Goal: Check status: Check status

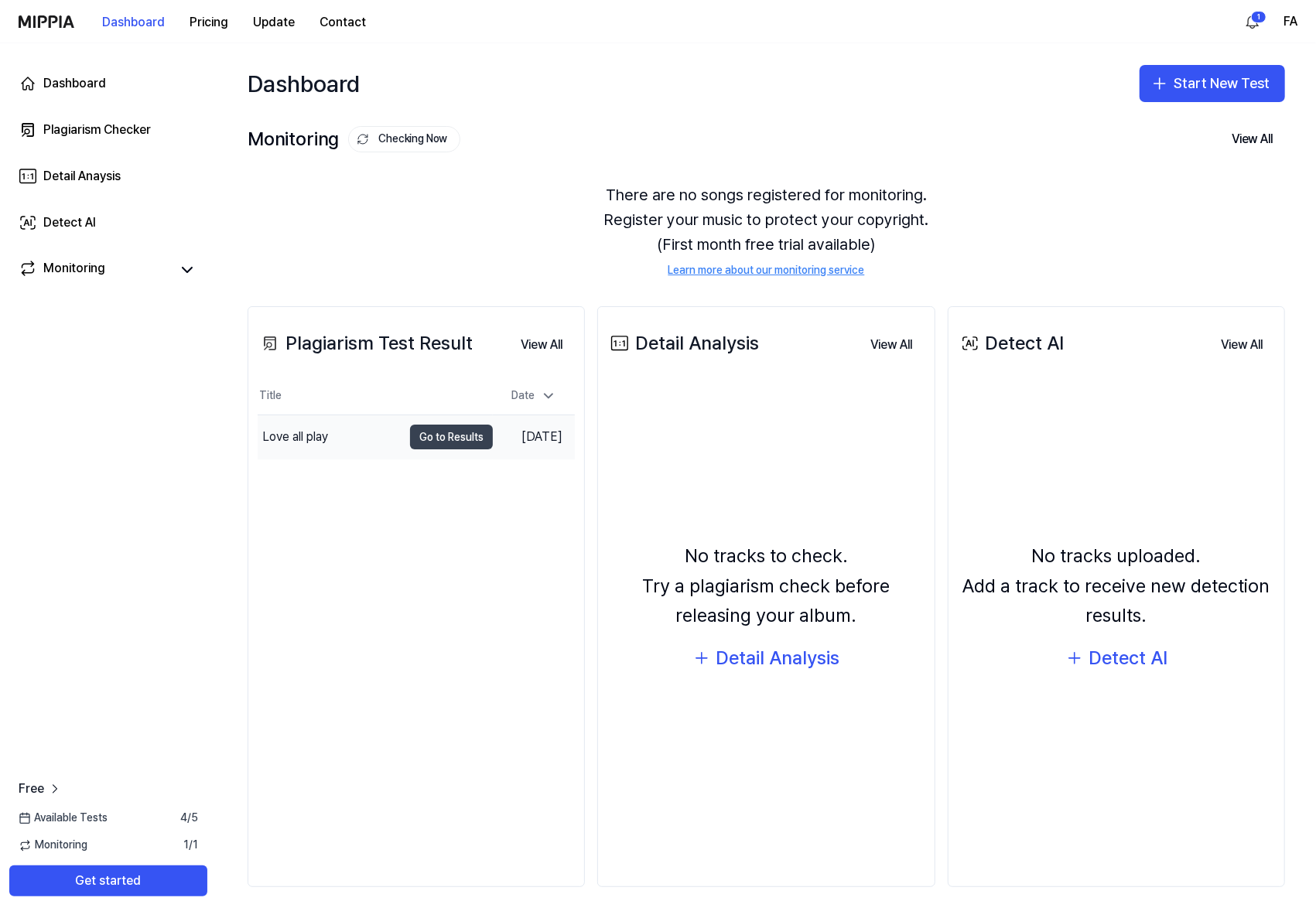
click at [427, 436] on button "Go to Results" at bounding box center [451, 437] width 83 height 25
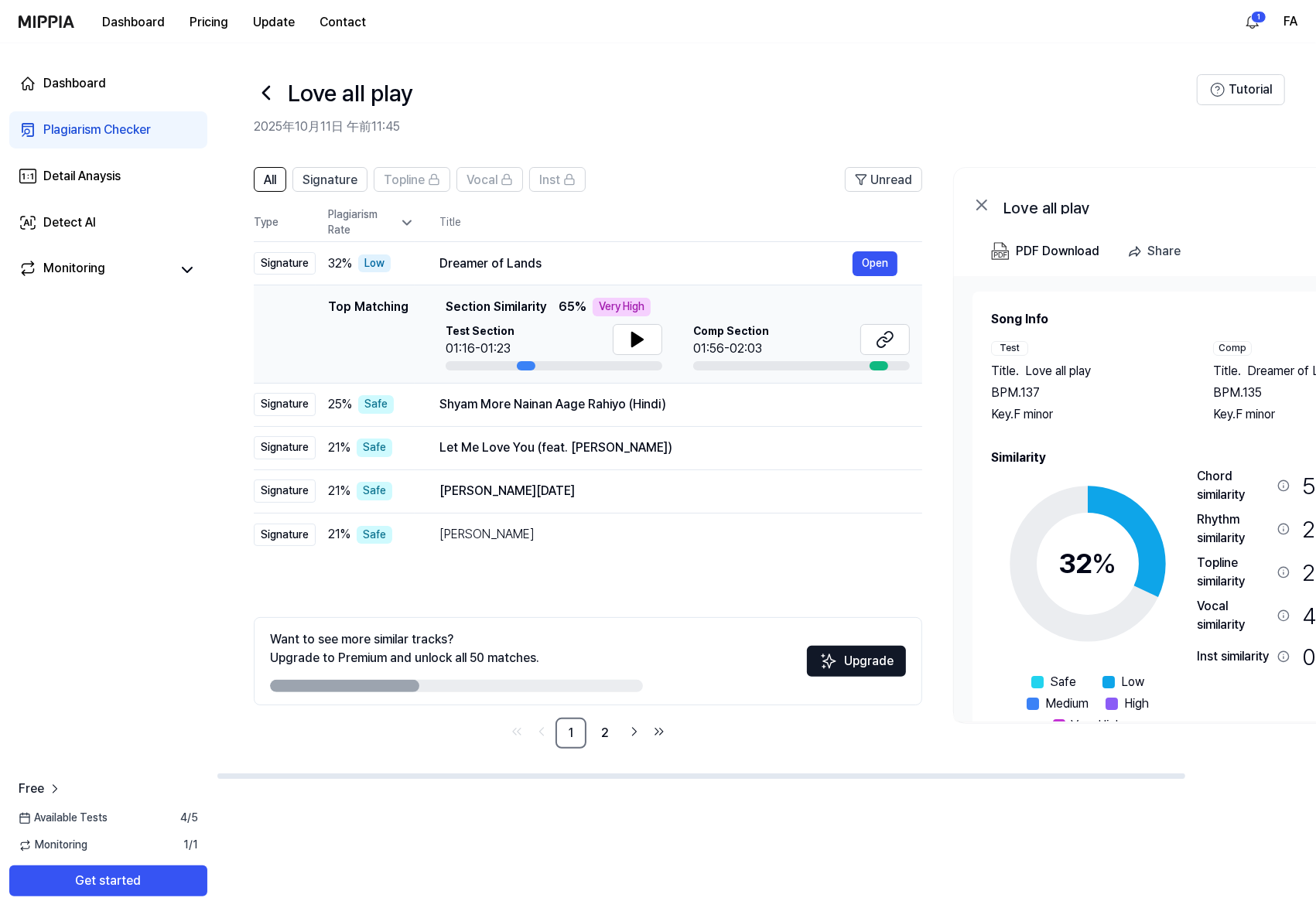
click at [642, 316] on div "Top Matching Section Similarity 65 % Very High Test Section 01:16-01:23 Comp Se…" at bounding box center [677, 334] width 464 height 72
click at [638, 331] on icon at bounding box center [637, 339] width 19 height 19
click at [635, 336] on icon at bounding box center [635, 339] width 3 height 12
click at [878, 343] on icon at bounding box center [884, 339] width 19 height 19
click at [888, 348] on icon at bounding box center [884, 339] width 19 height 19
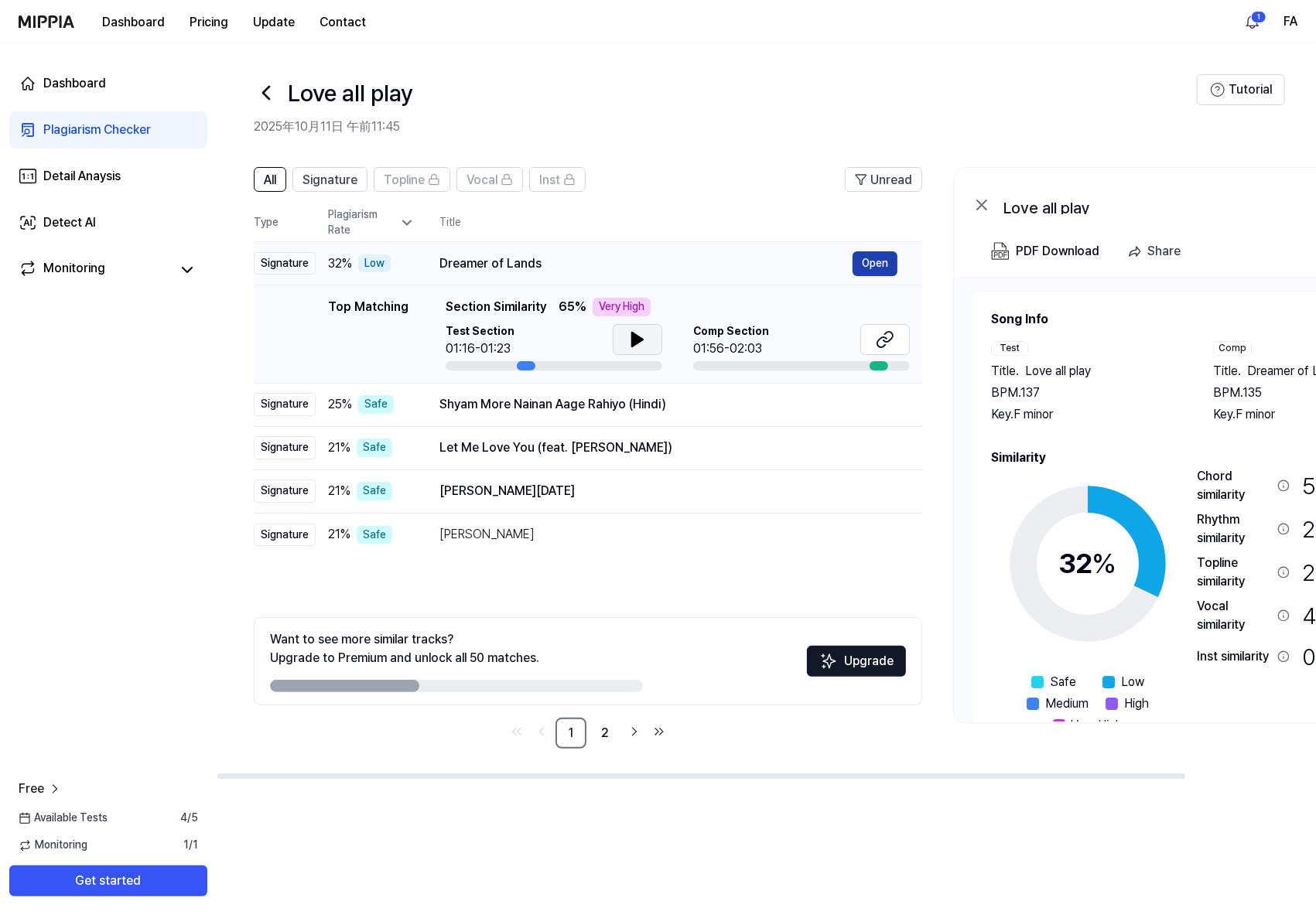
click at [862, 262] on button "Open" at bounding box center [875, 264] width 45 height 25
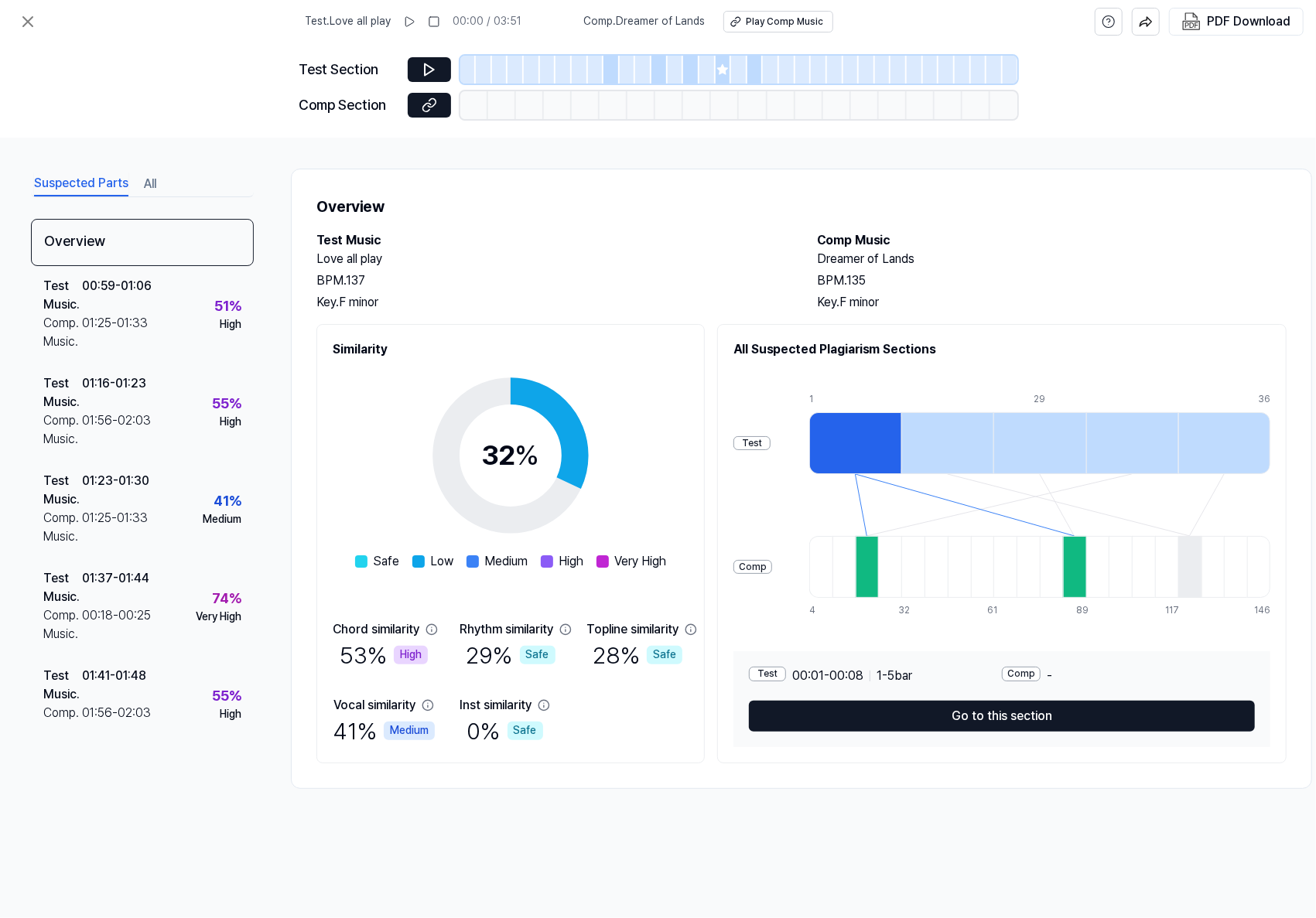
click at [861, 463] on div at bounding box center [855, 443] width 92 height 62
click at [857, 454] on div at bounding box center [855, 443] width 92 height 62
click at [922, 451] on div at bounding box center [947, 443] width 92 height 62
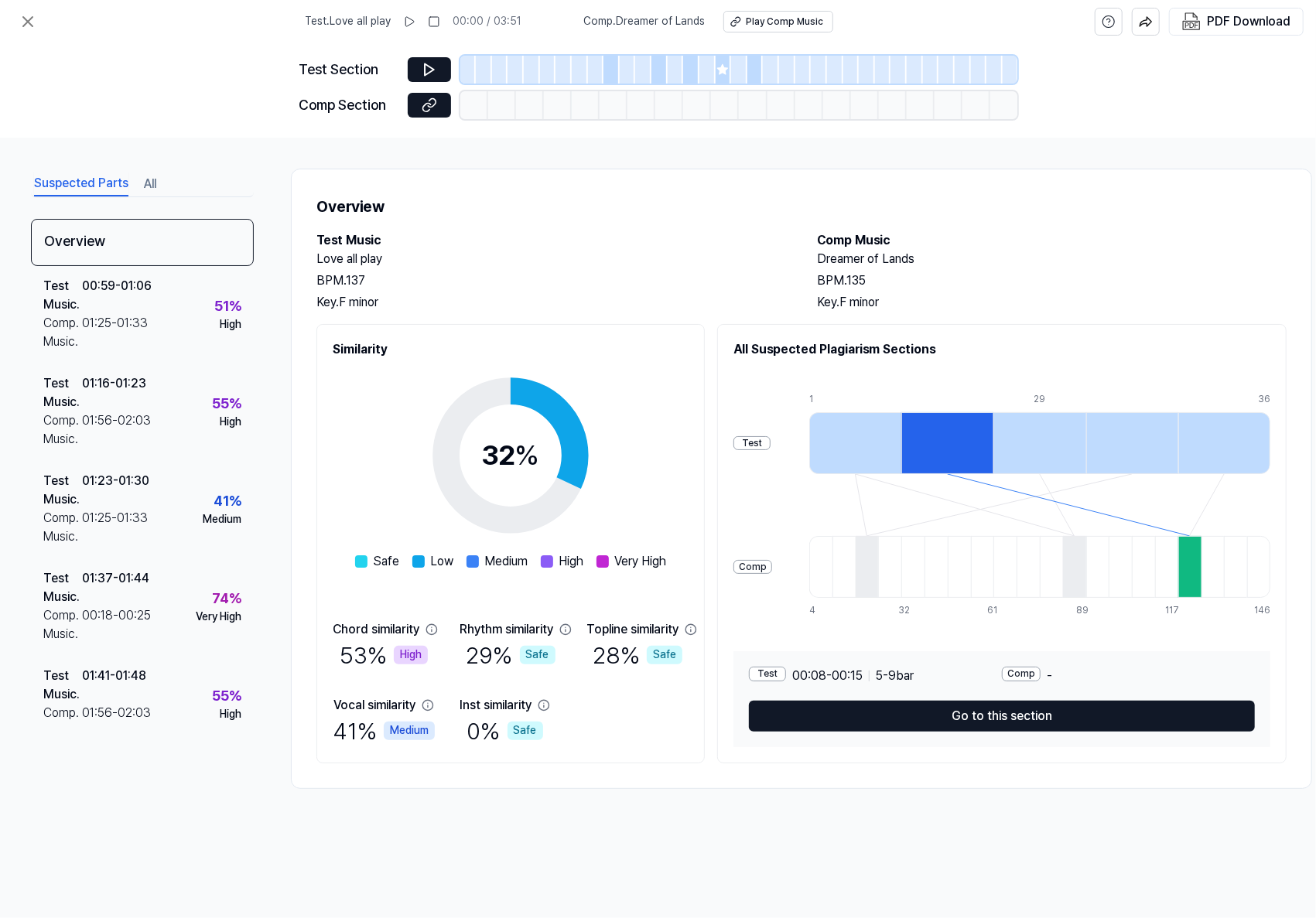
click at [1018, 436] on div at bounding box center [1039, 443] width 92 height 62
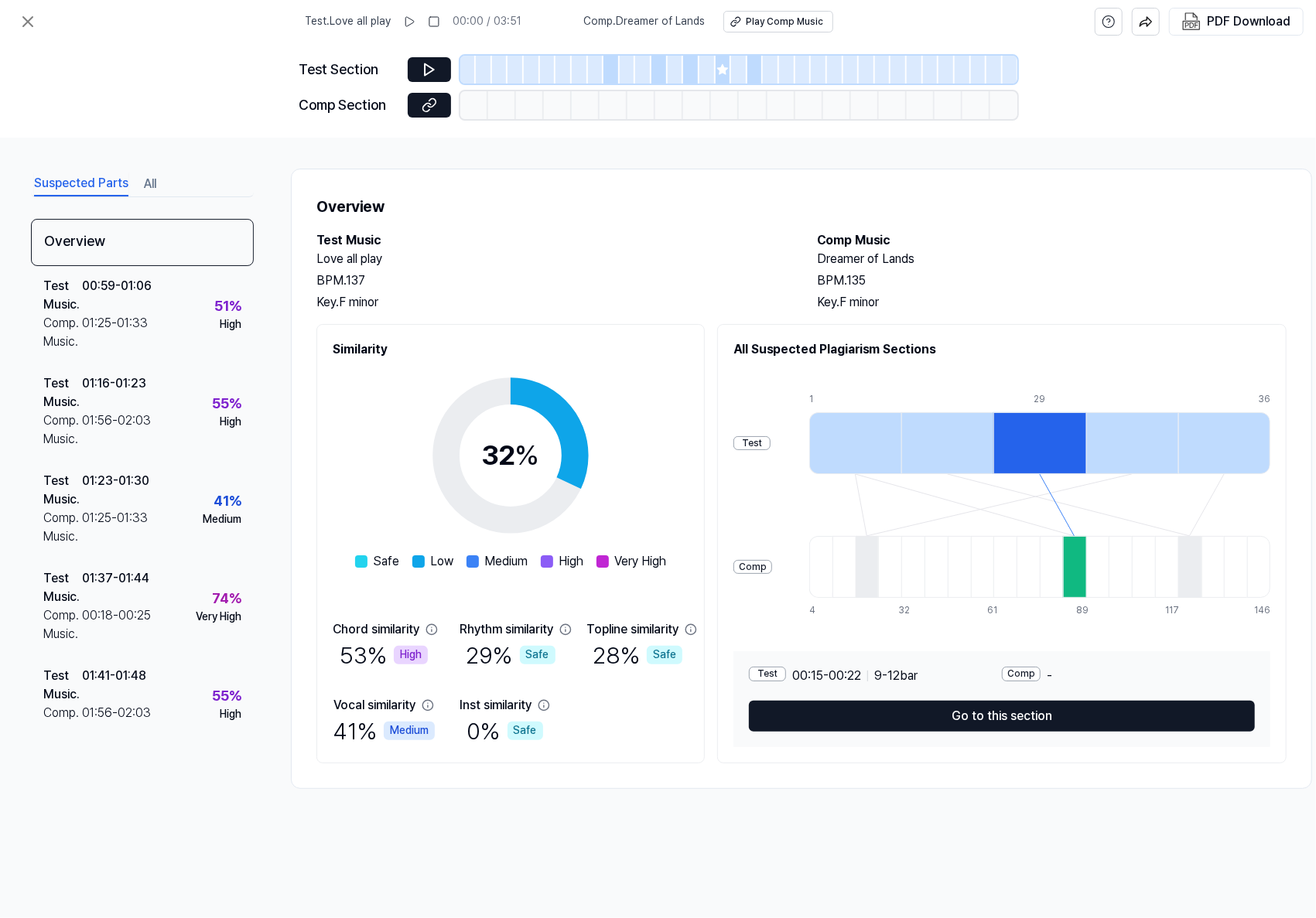
click at [1120, 429] on div at bounding box center [1132, 443] width 92 height 62
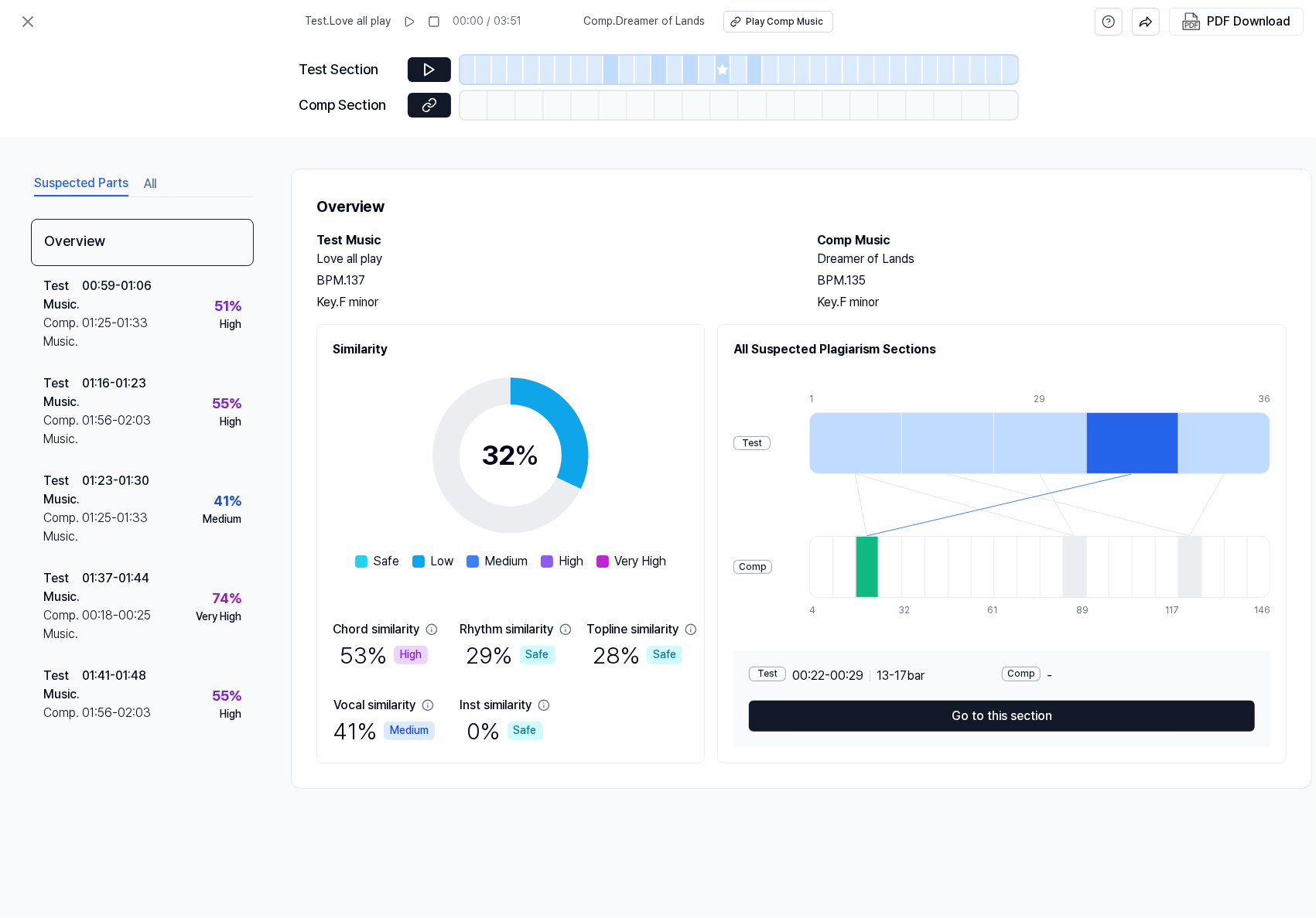
click at [1211, 420] on div at bounding box center [1224, 443] width 92 height 62
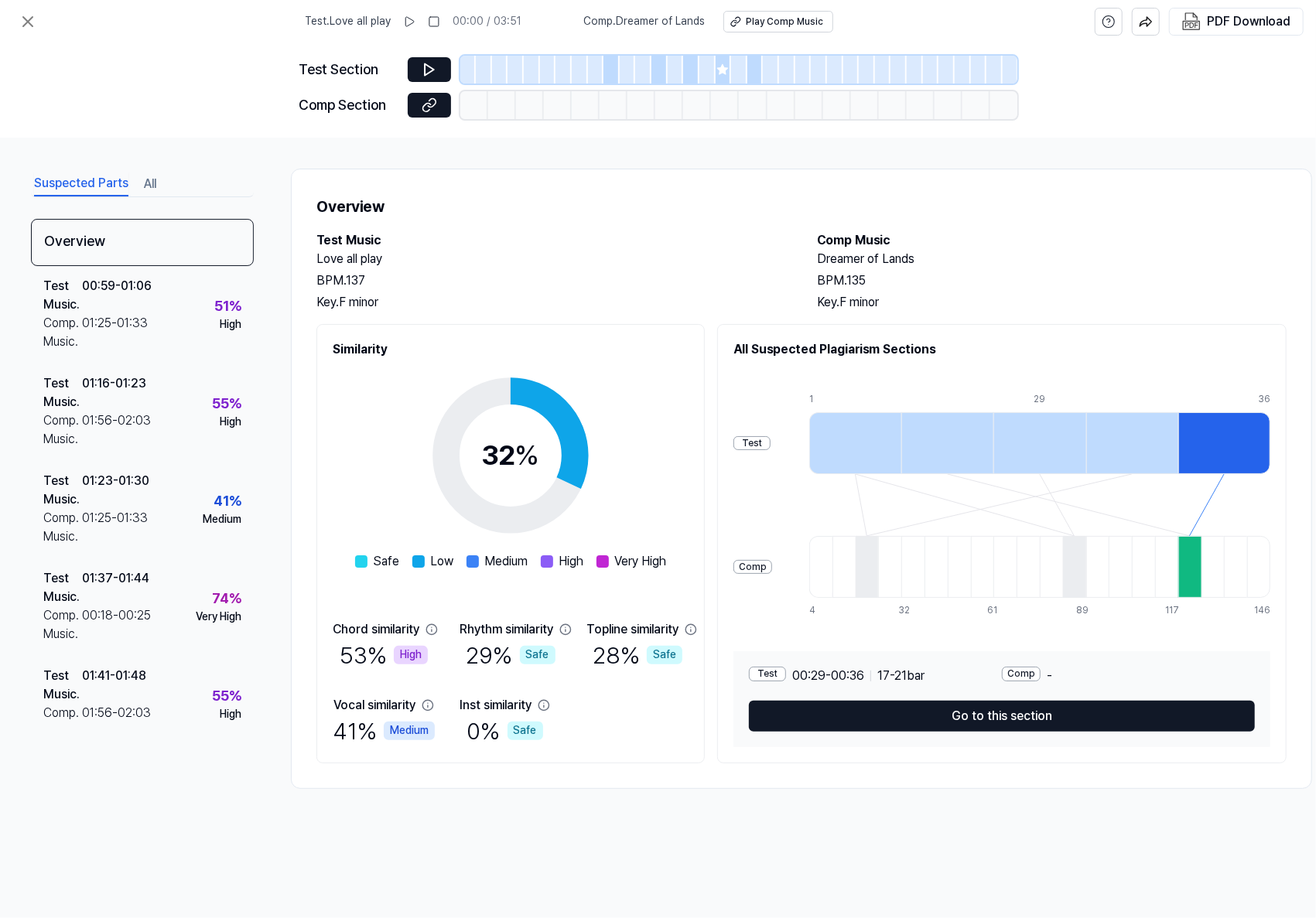
click at [834, 445] on div at bounding box center [855, 443] width 92 height 62
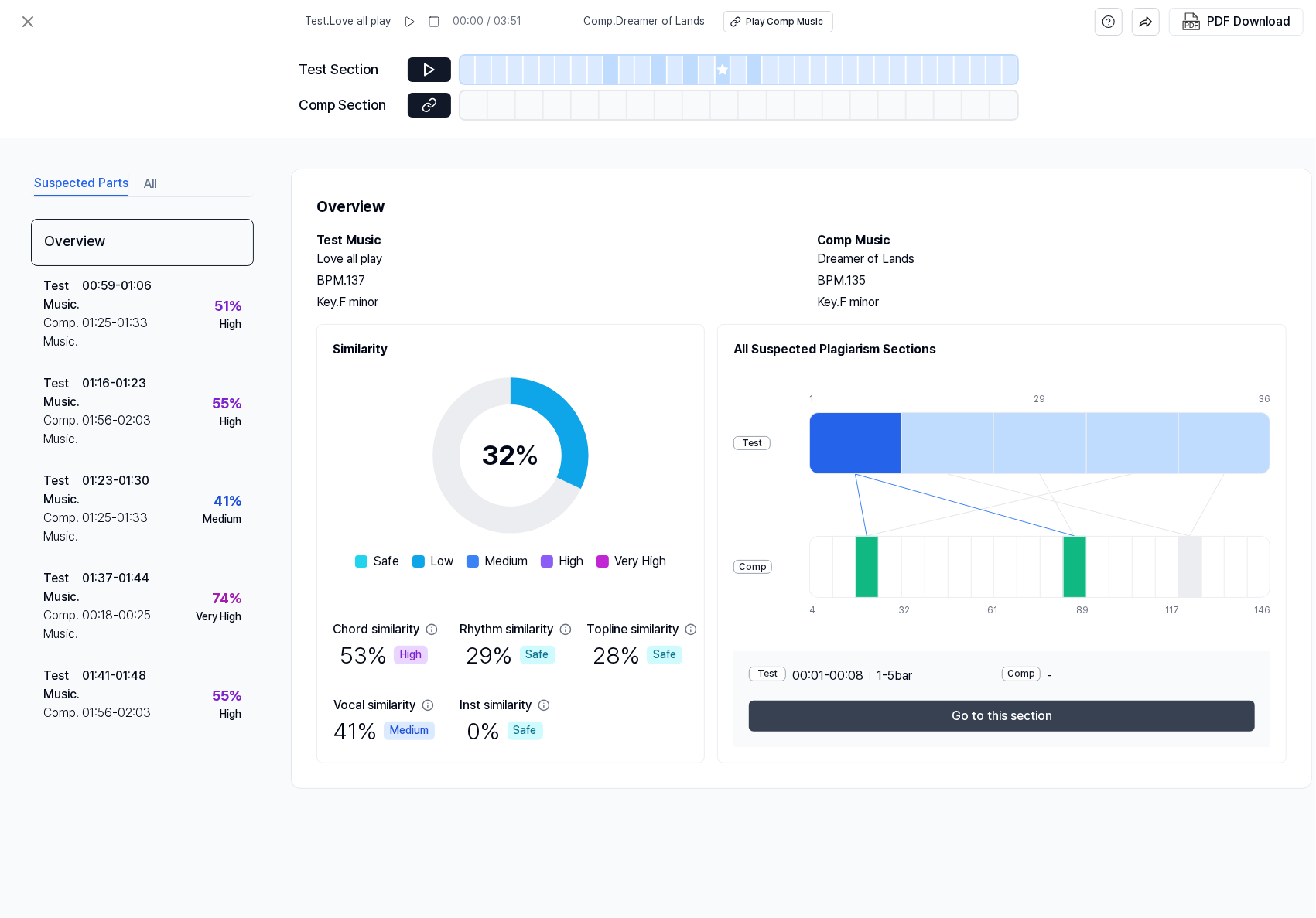
click at [1014, 722] on button "Go to this section" at bounding box center [1002, 717] width 506 height 31
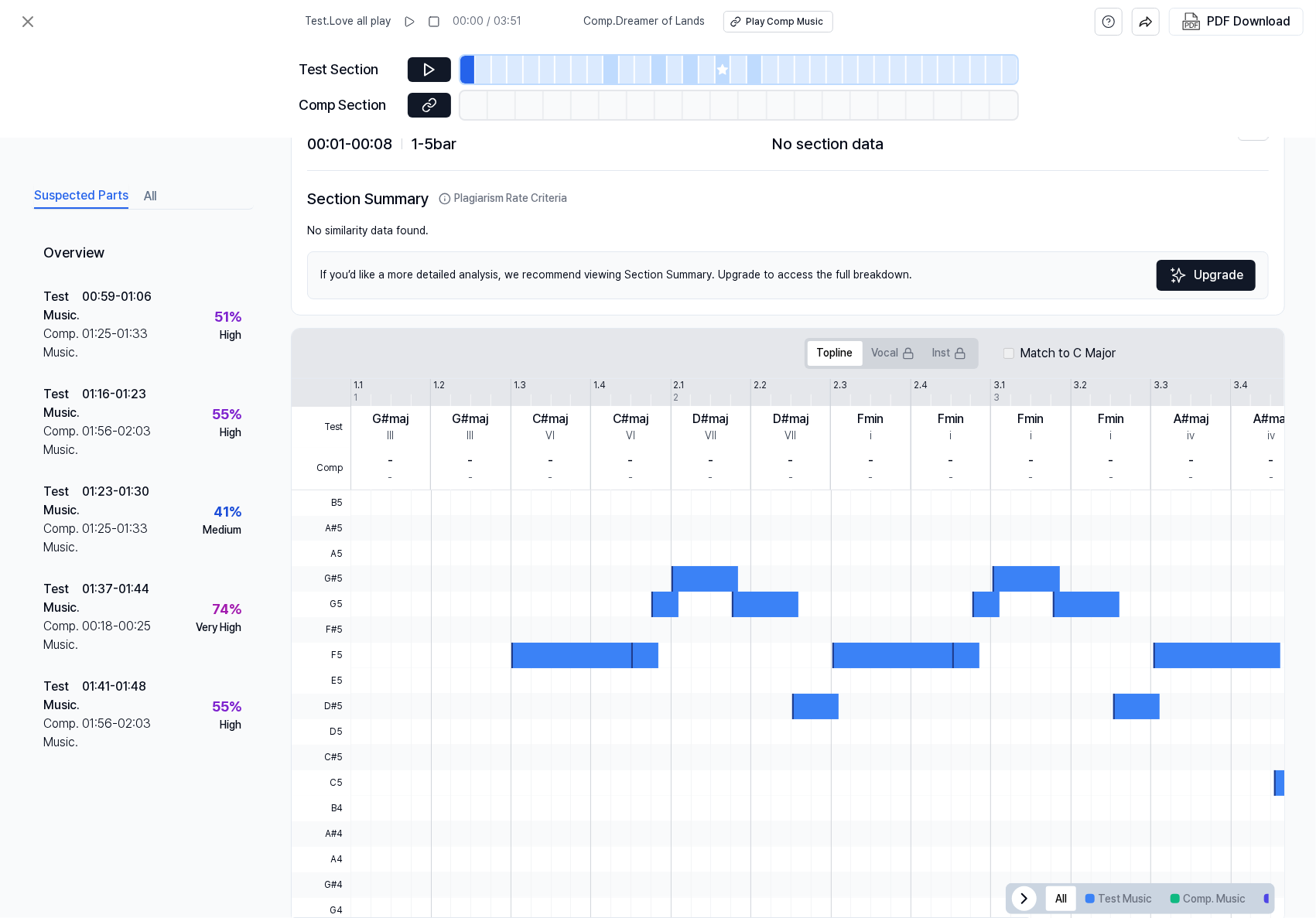
scroll to position [108, 0]
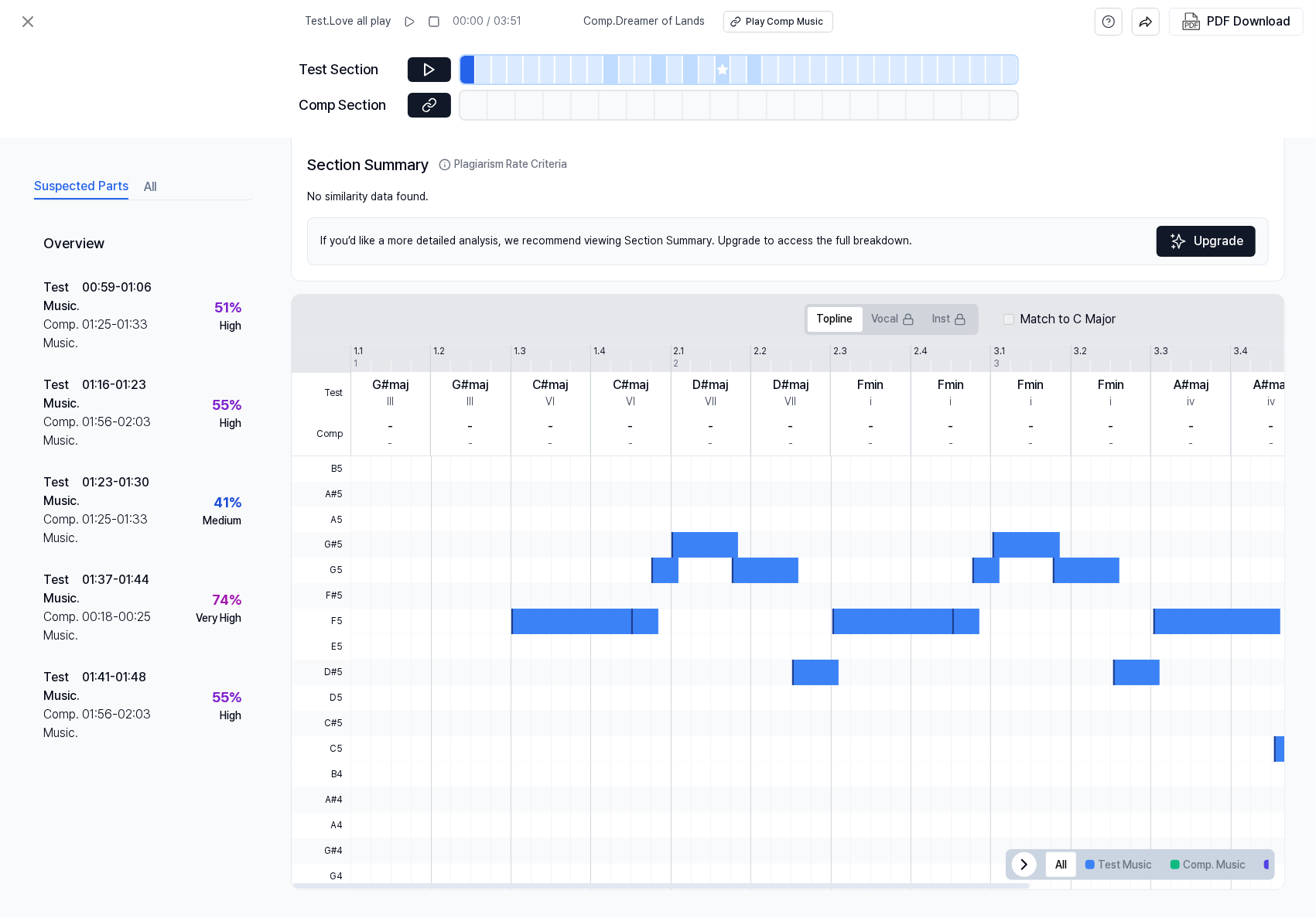
click at [564, 618] on div at bounding box center [575, 621] width 127 height 25
click at [390, 495] on div at bounding box center [989, 494] width 1278 height 25
click at [883, 321] on button "Vocal" at bounding box center [893, 320] width 61 height 25
click at [825, 321] on button "Topline" at bounding box center [835, 320] width 55 height 25
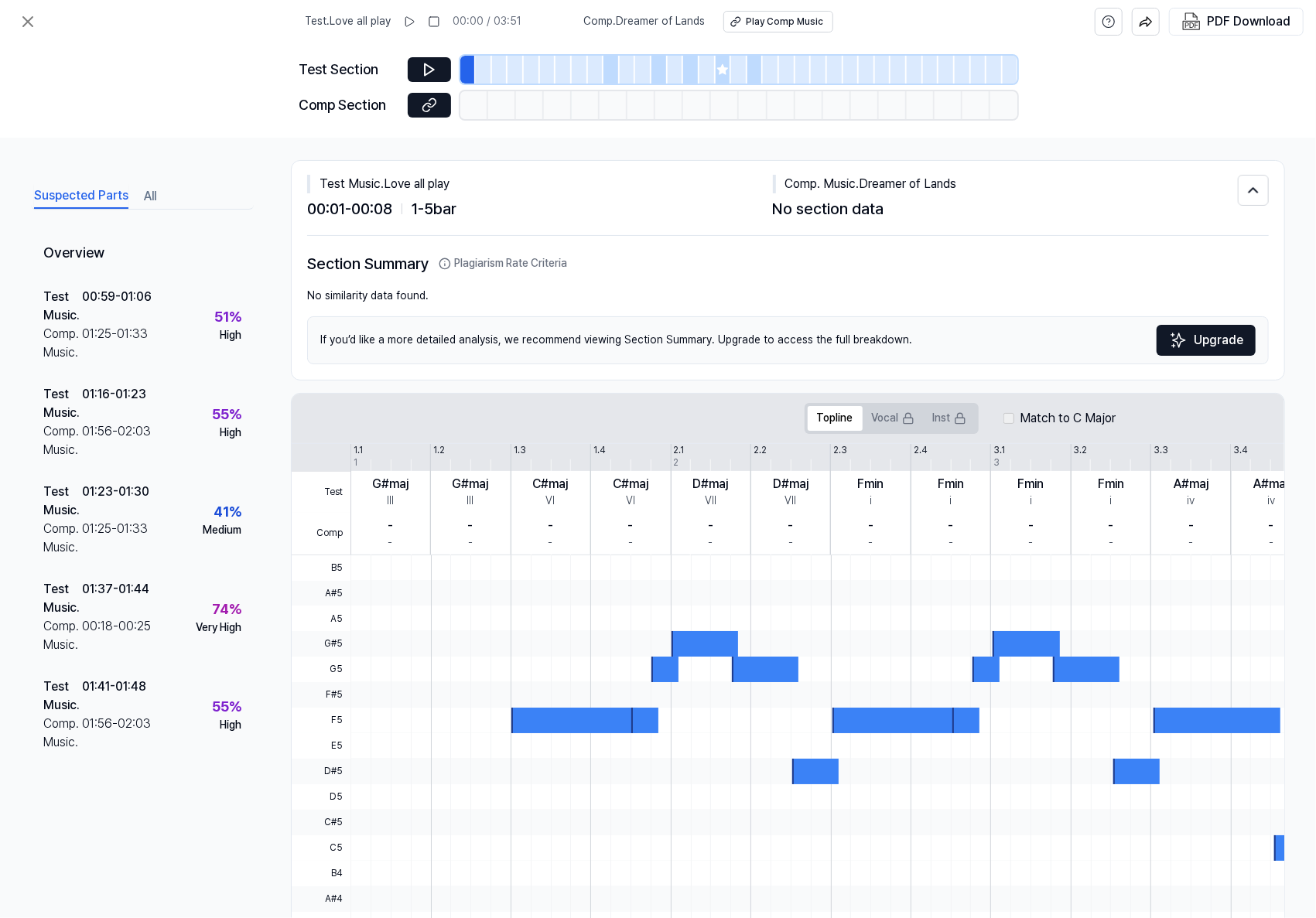
scroll to position [0, 0]
